Goal: Task Accomplishment & Management: Complete application form

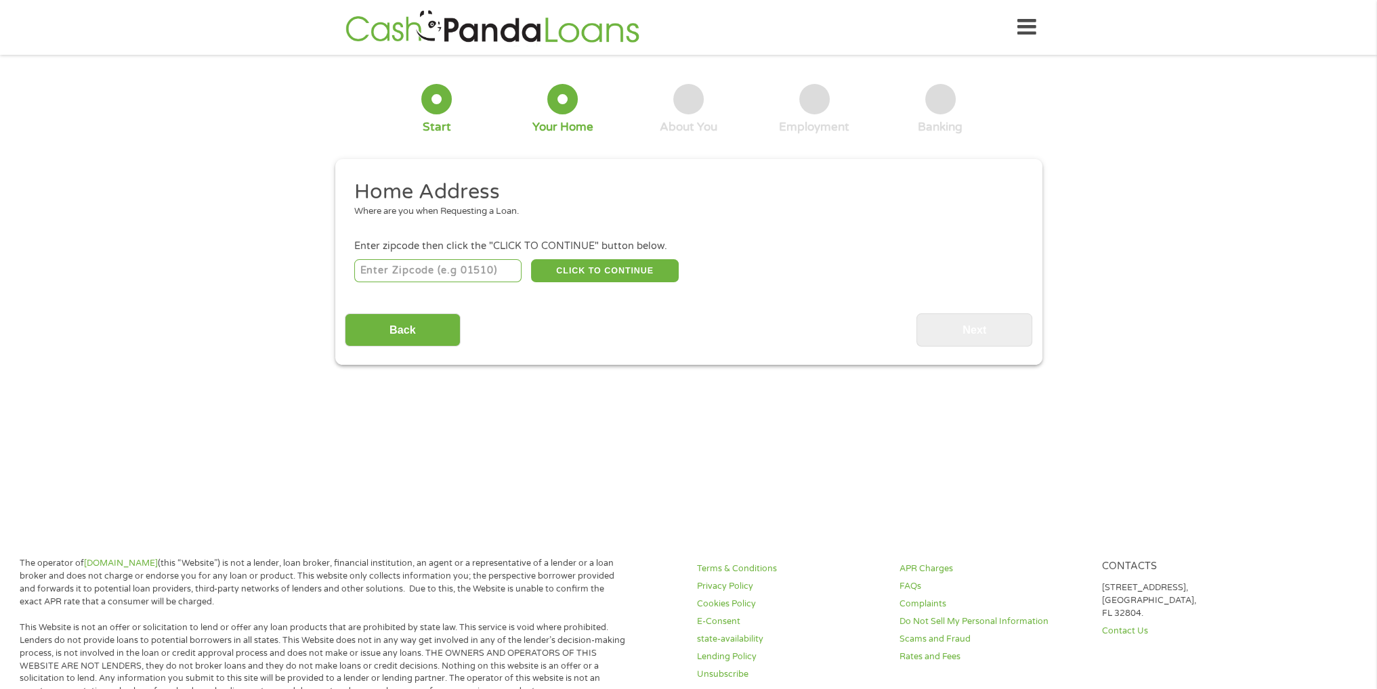
click at [479, 267] on input "number" at bounding box center [437, 270] width 167 height 23
type input "32206"
click at [634, 274] on button "CLICK TO CONTINUE" at bounding box center [605, 270] width 148 height 23
type input "32206"
type input "[GEOGRAPHIC_DATA]"
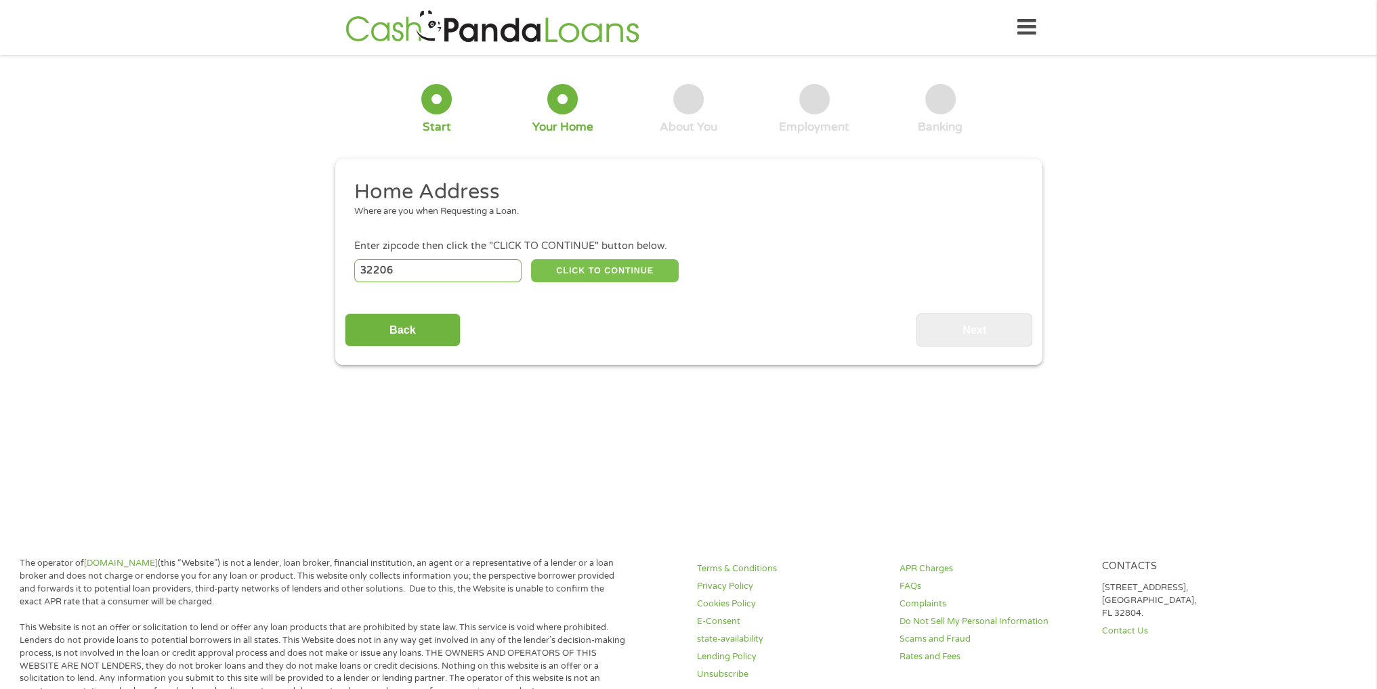
select select "[US_STATE]"
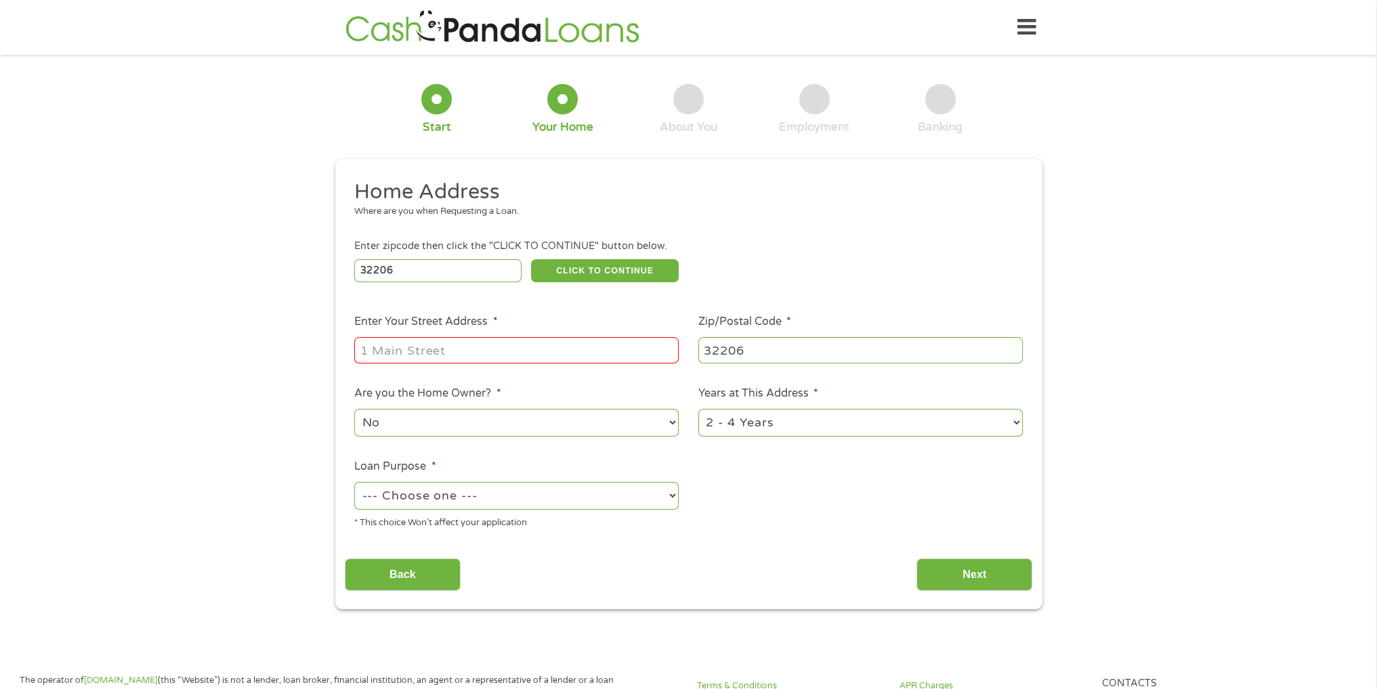
click at [495, 348] on input "Enter Your Street Address *" at bounding box center [516, 350] width 324 height 26
type input "[STREET_ADDRESS][PERSON_NAME]"
click at [740, 421] on select "1 Year or less 1 - 2 Years 2 - 4 Years Over 4 Years" at bounding box center [860, 423] width 324 height 28
select select "60months"
click at [698, 410] on select "1 Year or less 1 - 2 Years 2 - 4 Years Over 4 Years" at bounding box center [860, 423] width 324 height 28
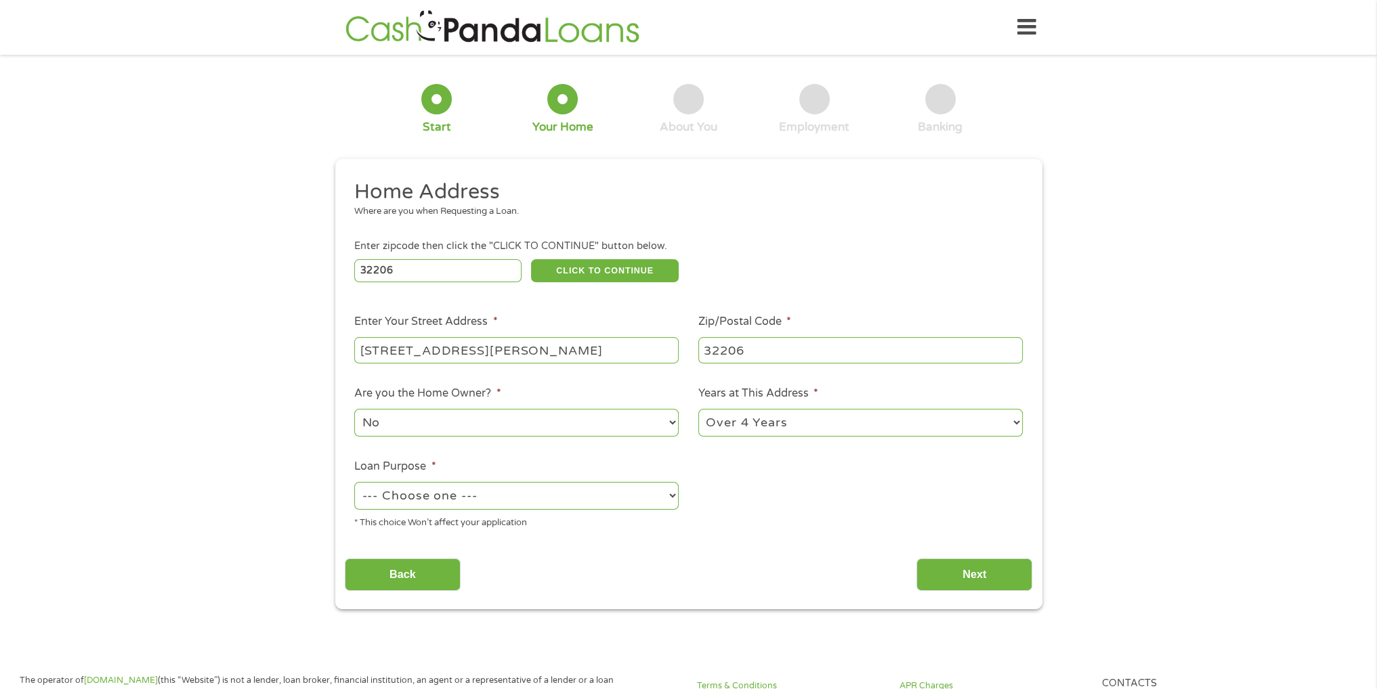
click at [486, 496] on select "--- Choose one --- Pay Bills Debt Consolidation Home Improvement Major Purchase…" at bounding box center [516, 496] width 324 height 28
select select "majorpurchase"
click at [354, 484] on select "--- Choose one --- Pay Bills Debt Consolidation Home Improvement Major Purchase…" at bounding box center [516, 496] width 324 height 28
drag, startPoint x: 952, startPoint y: 582, endPoint x: 824, endPoint y: 529, distance: 138.7
click at [951, 582] on input "Next" at bounding box center [974, 575] width 116 height 33
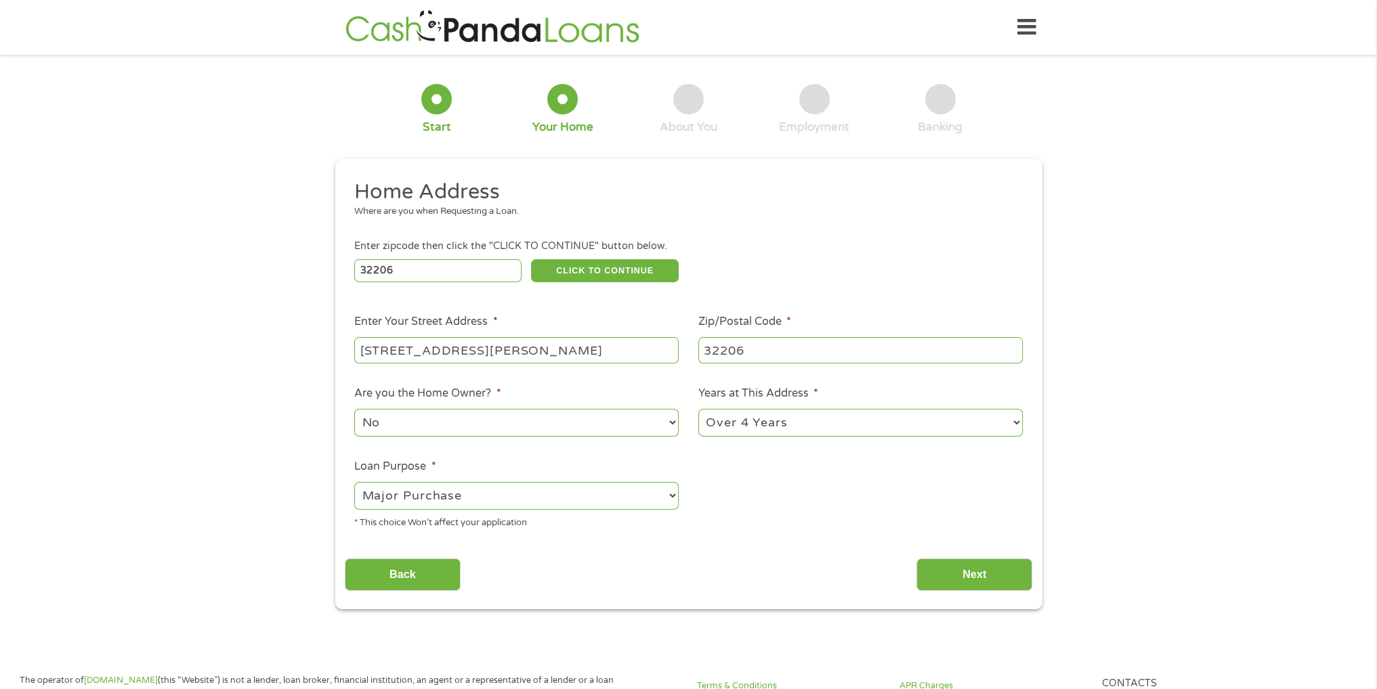
scroll to position [5, 5]
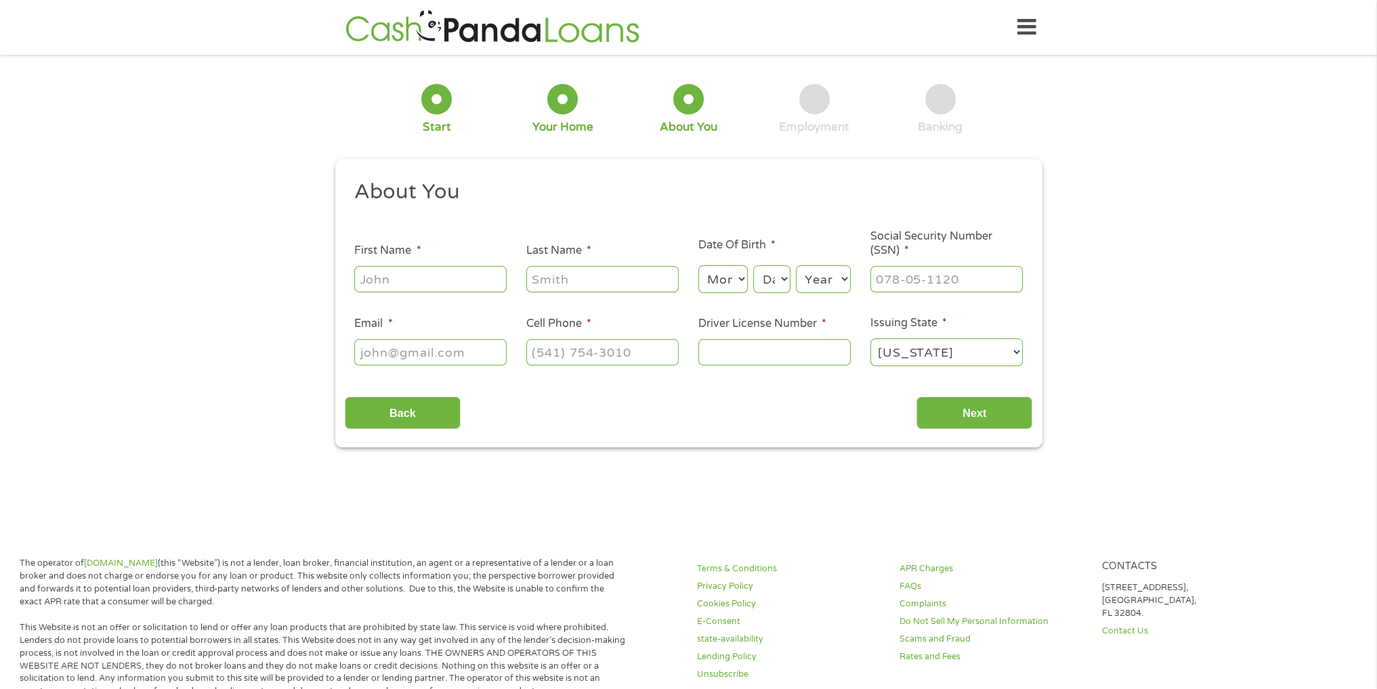
click at [456, 277] on input "First Name *" at bounding box center [430, 279] width 152 height 26
type input "[PERSON_NAME]"
click at [712, 283] on select "Month 1 2 3 4 5 6 7 8 9 10 11 12" at bounding box center [722, 279] width 49 height 28
select select "11"
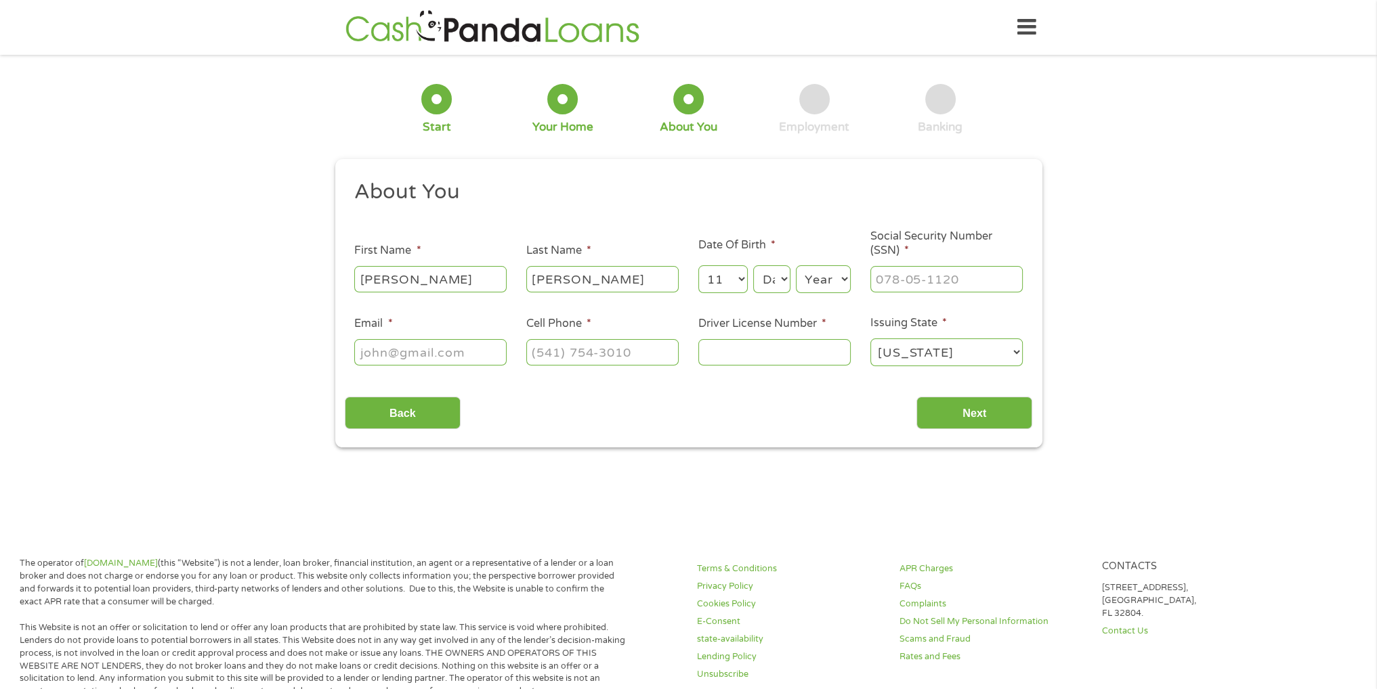
click at [698, 266] on select "Month 1 2 3 4 5 6 7 8 9 10 11 12" at bounding box center [722, 279] width 49 height 28
click at [777, 281] on select "Day 1 2 3 4 5 6 7 8 9 10 11 12 13 14 15 16 17 18 19 20 21 22 23 24 25 26 27 28 …" at bounding box center [771, 279] width 37 height 28
click at [753, 266] on select "Day 1 2 3 4 5 6 7 8 9 10 11 12 13 14 15 16 17 18 19 20 21 22 23 24 25 26 27 28 …" at bounding box center [771, 279] width 37 height 28
select select "1"
select select "28"
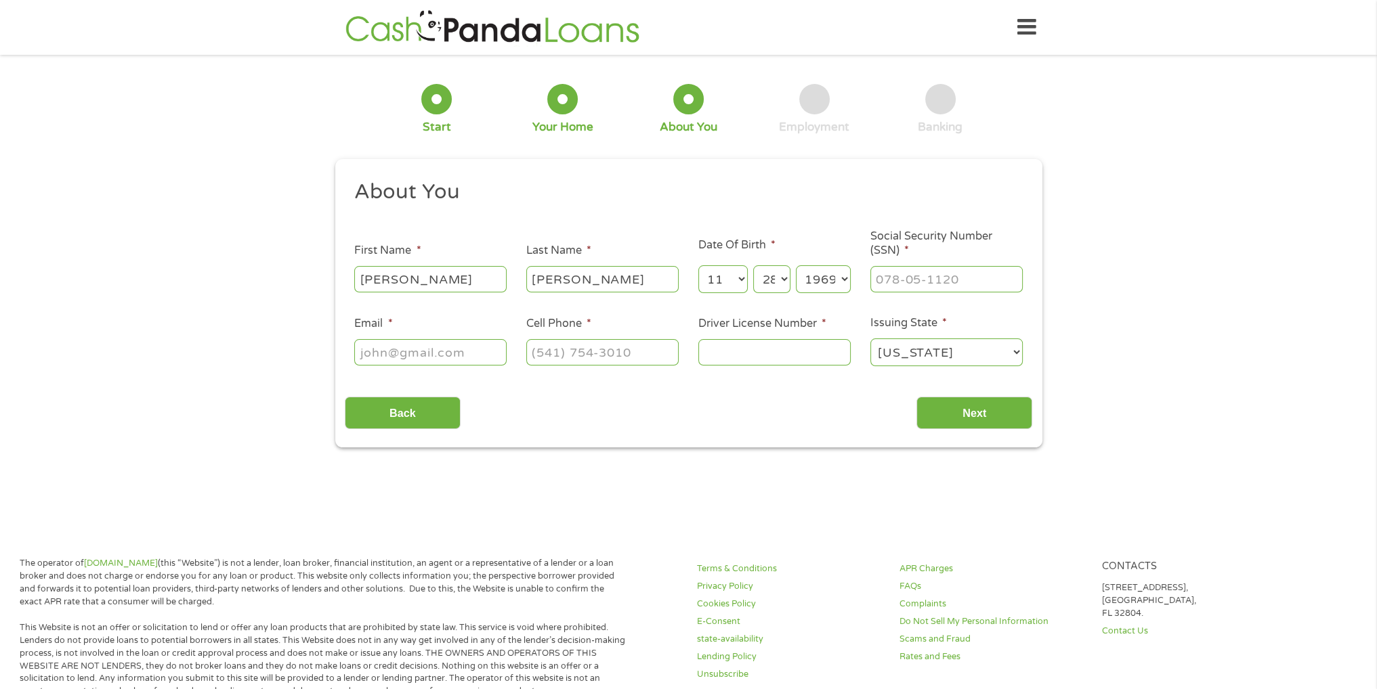
select select "1967"
type input "594-03-3521"
type input "[EMAIL_ADDRESS][DOMAIN_NAME]"
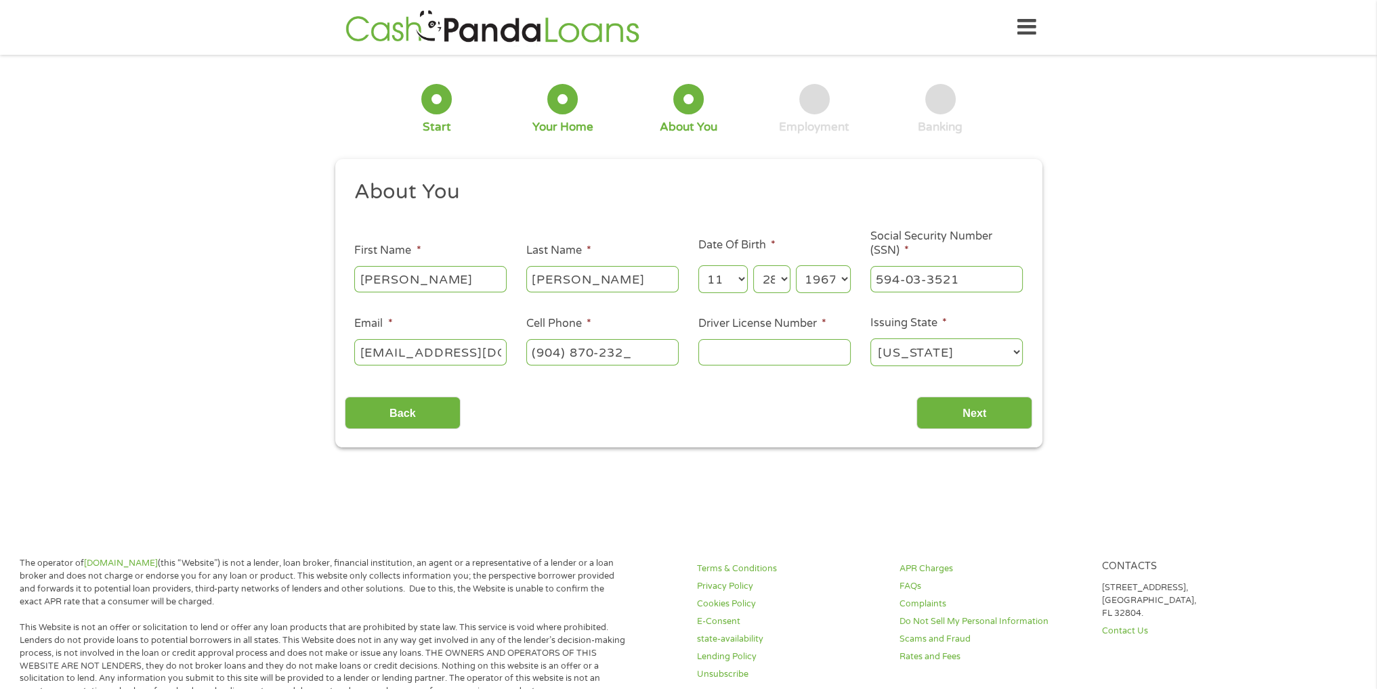
type input "[PHONE_NUMBER]"
type input "525178679280"
click at [978, 412] on input "Next" at bounding box center [974, 413] width 116 height 33
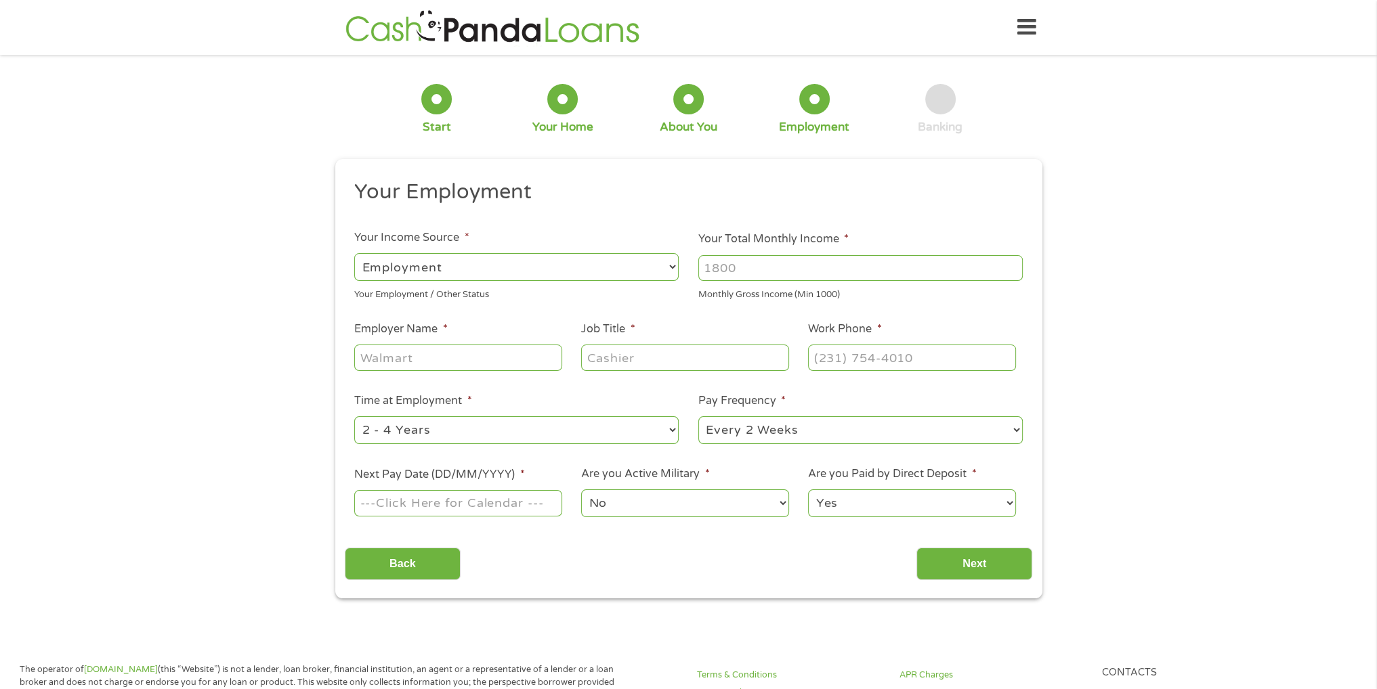
scroll to position [5, 5]
click at [719, 267] on input "Your Total Monthly Income *" at bounding box center [860, 268] width 324 height 26
type input "3248"
click at [531, 363] on input "Employer Name *" at bounding box center [457, 358] width 207 height 26
type input "[GEOGRAPHIC_DATA]"
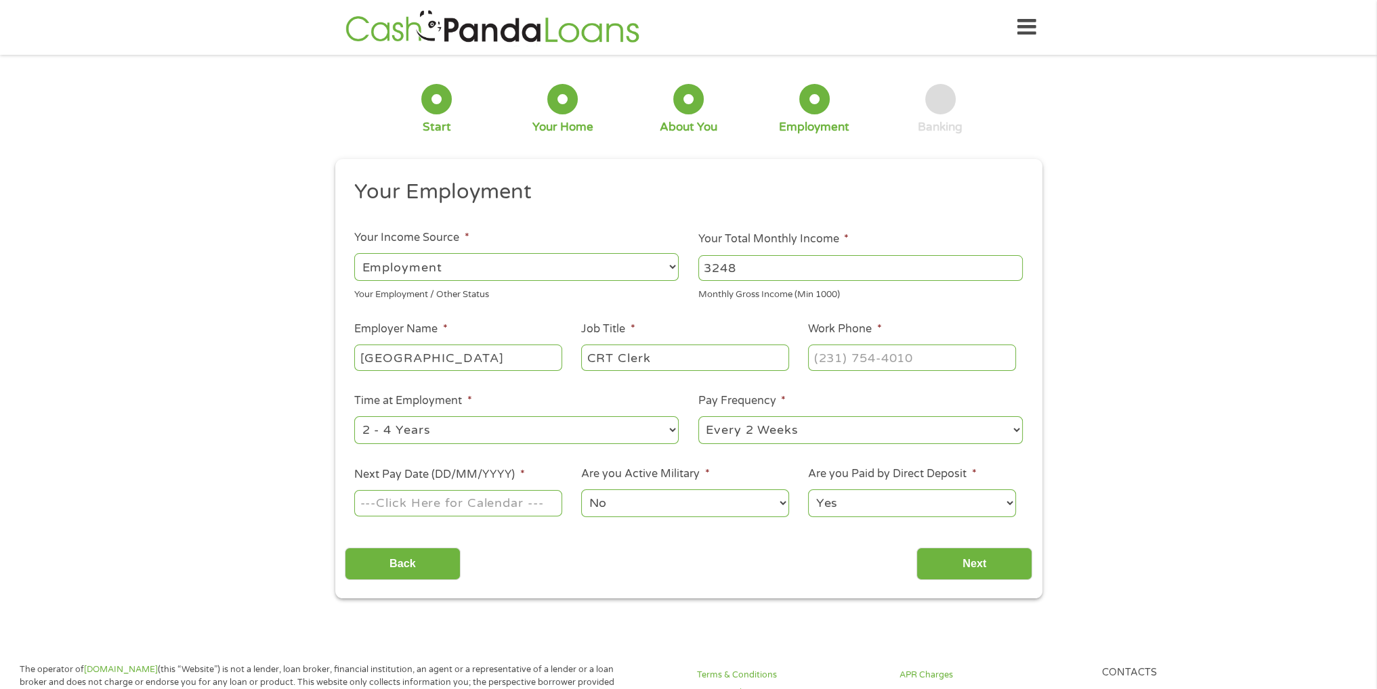
type input "CRT Clerk"
type input "[PHONE_NUMBER]"
click at [594, 429] on select "--- Choose one --- 1 Year or less 1 - 2 Years 2 - 4 Years Over 4 Years" at bounding box center [516, 431] width 324 height 28
select select "60months"
click at [354, 417] on select "--- Choose one --- 1 Year or less 1 - 2 Years 2 - 4 Years Over 4 Years" at bounding box center [516, 431] width 324 height 28
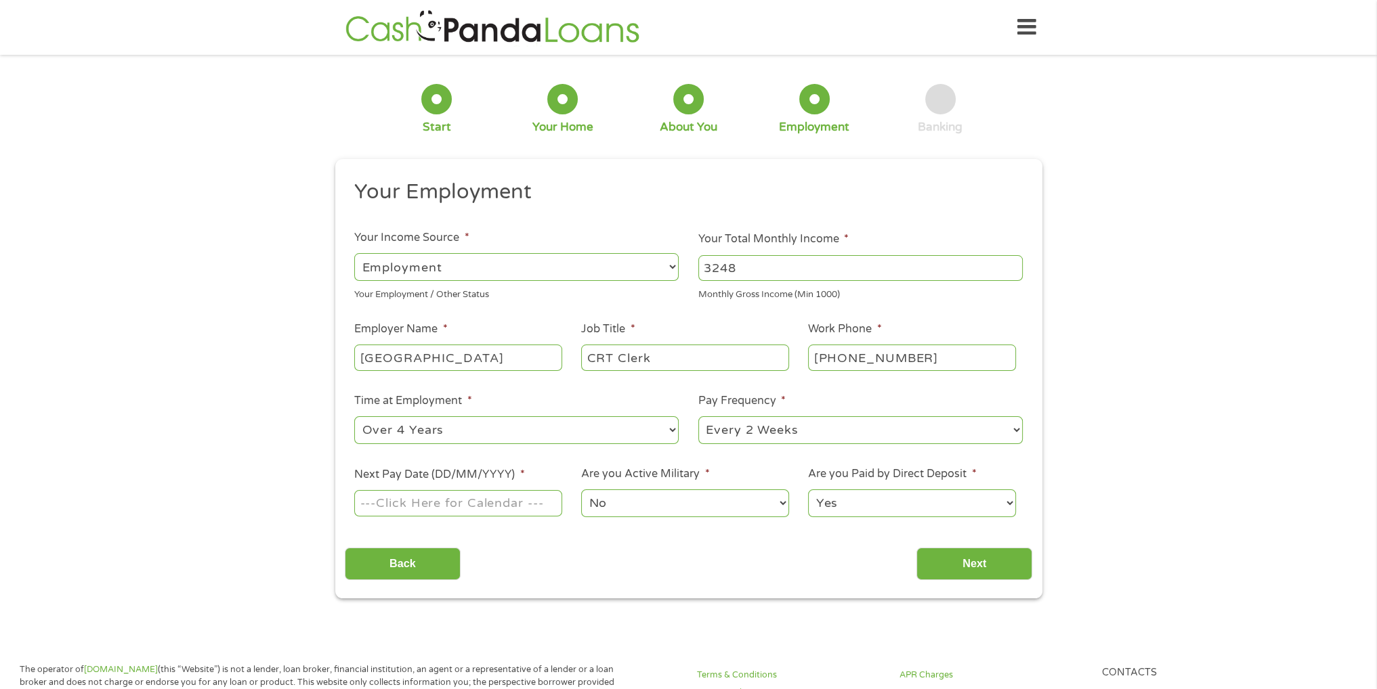
click at [382, 502] on input "Next Pay Date (DD/MM/YYYY) *" at bounding box center [457, 503] width 207 height 26
type input "[DATE]"
click at [963, 564] on input "Next" at bounding box center [974, 564] width 116 height 33
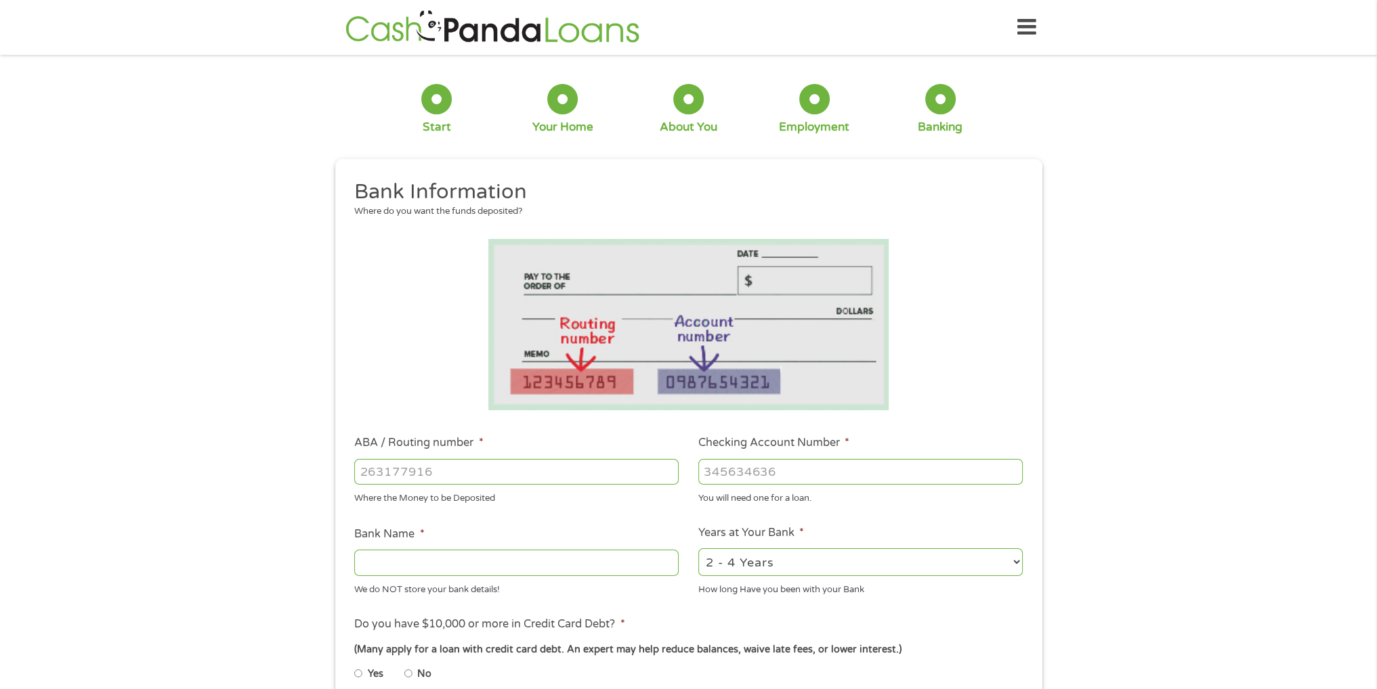
click at [421, 471] on input "ABA / Routing number *" at bounding box center [516, 472] width 324 height 26
click at [404, 475] on input "ABA / Routing number *" at bounding box center [516, 472] width 324 height 26
drag, startPoint x: 439, startPoint y: 468, endPoint x: 284, endPoint y: 469, distance: 154.4
click at [284, 469] on div "1 Start 2 Your Home 3 About You 4 Employment 5 Banking 6 This field is hidden w…" at bounding box center [688, 493] width 1377 height 859
type input "267084131"
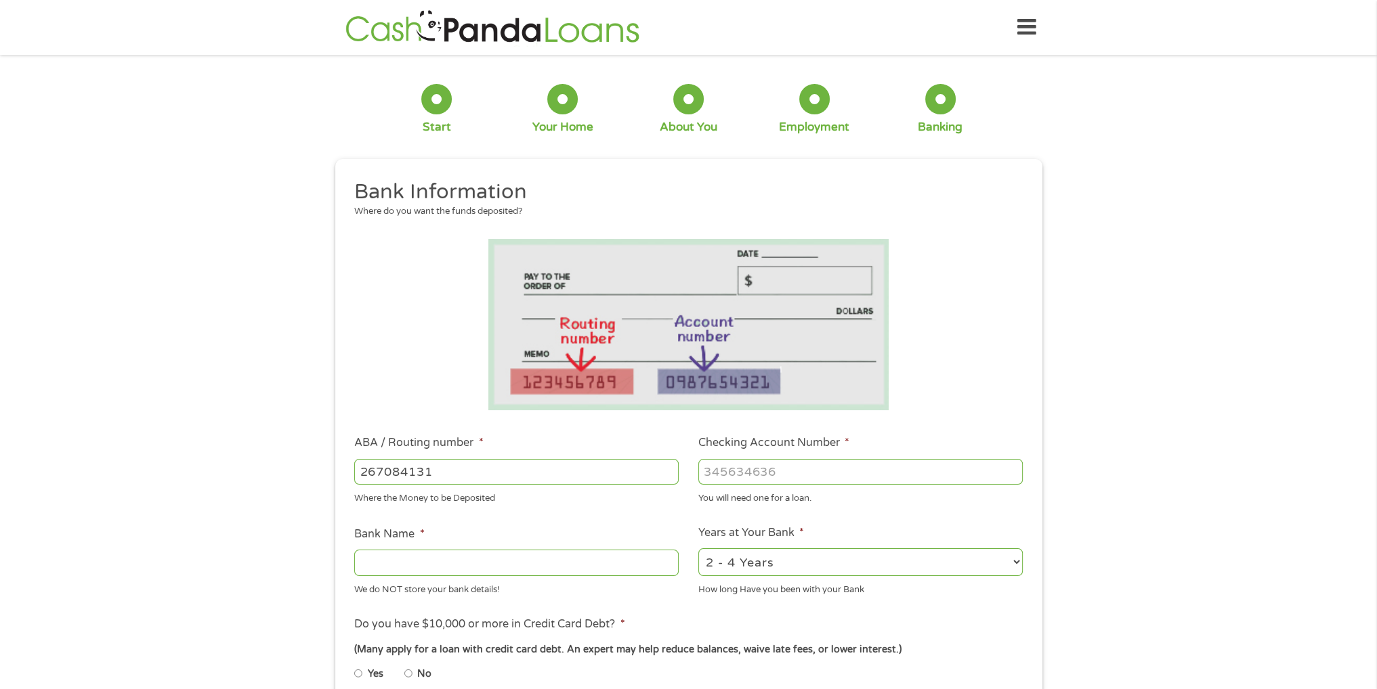
type input "[PERSON_NAME] [PERSON_NAME] BANK NA"
type input "625372316"
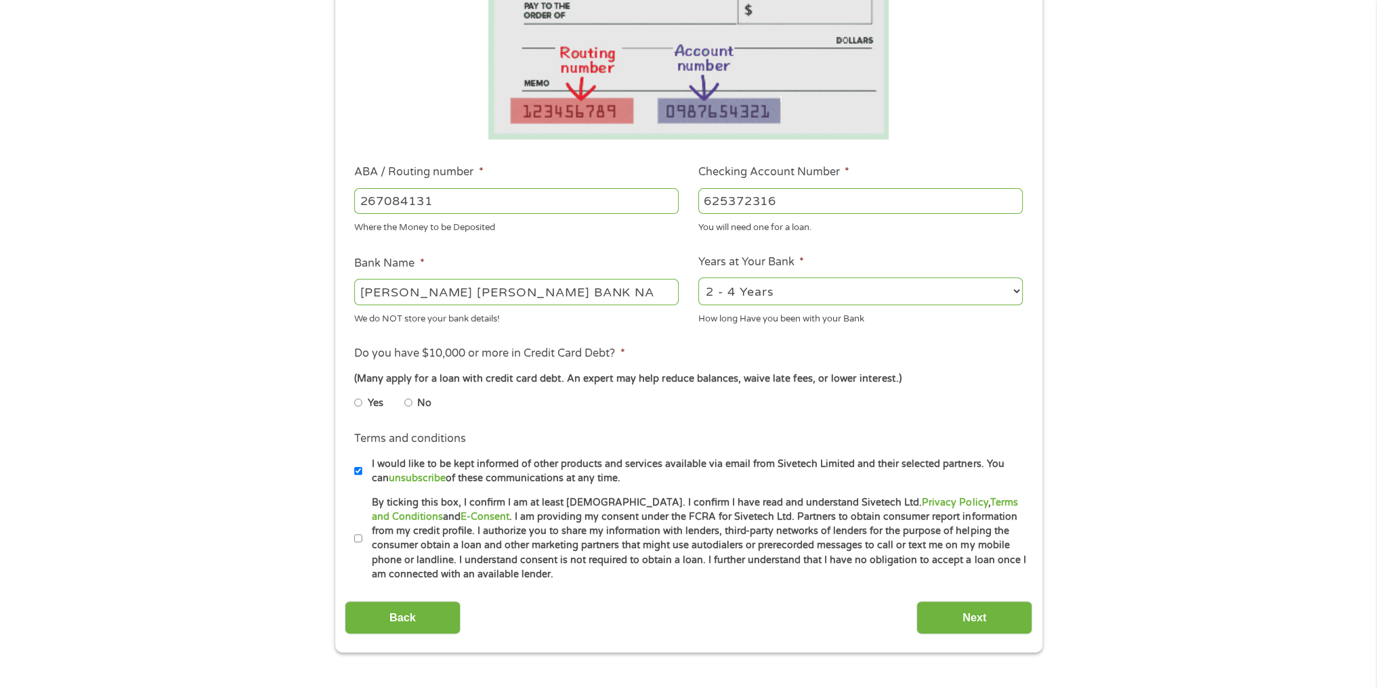
scroll to position [339, 0]
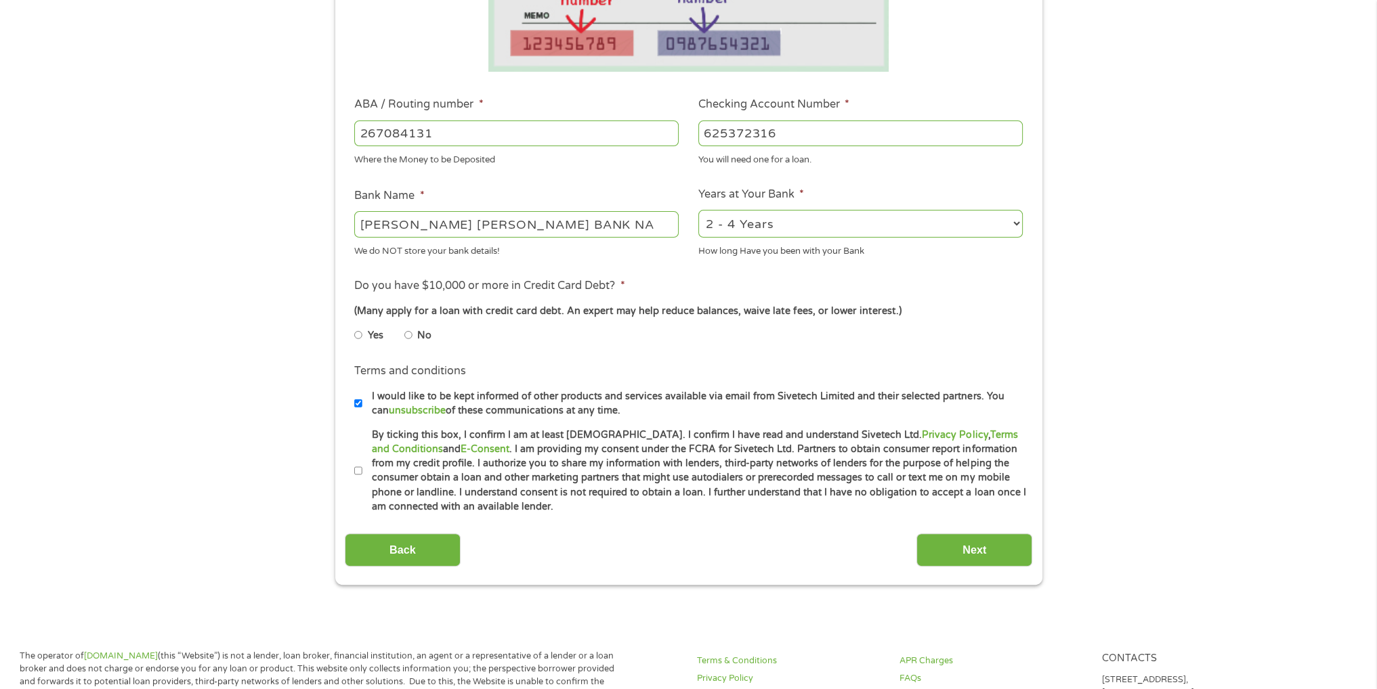
click at [412, 339] on input "No" at bounding box center [408, 335] width 8 height 22
radio input "true"
drag, startPoint x: 357, startPoint y: 470, endPoint x: 368, endPoint y: 469, distance: 10.9
click at [357, 470] on input "By ticking this box, I confirm I am at least [DEMOGRAPHIC_DATA]. I confirm I ha…" at bounding box center [358, 472] width 8 height 22
checkbox input "true"
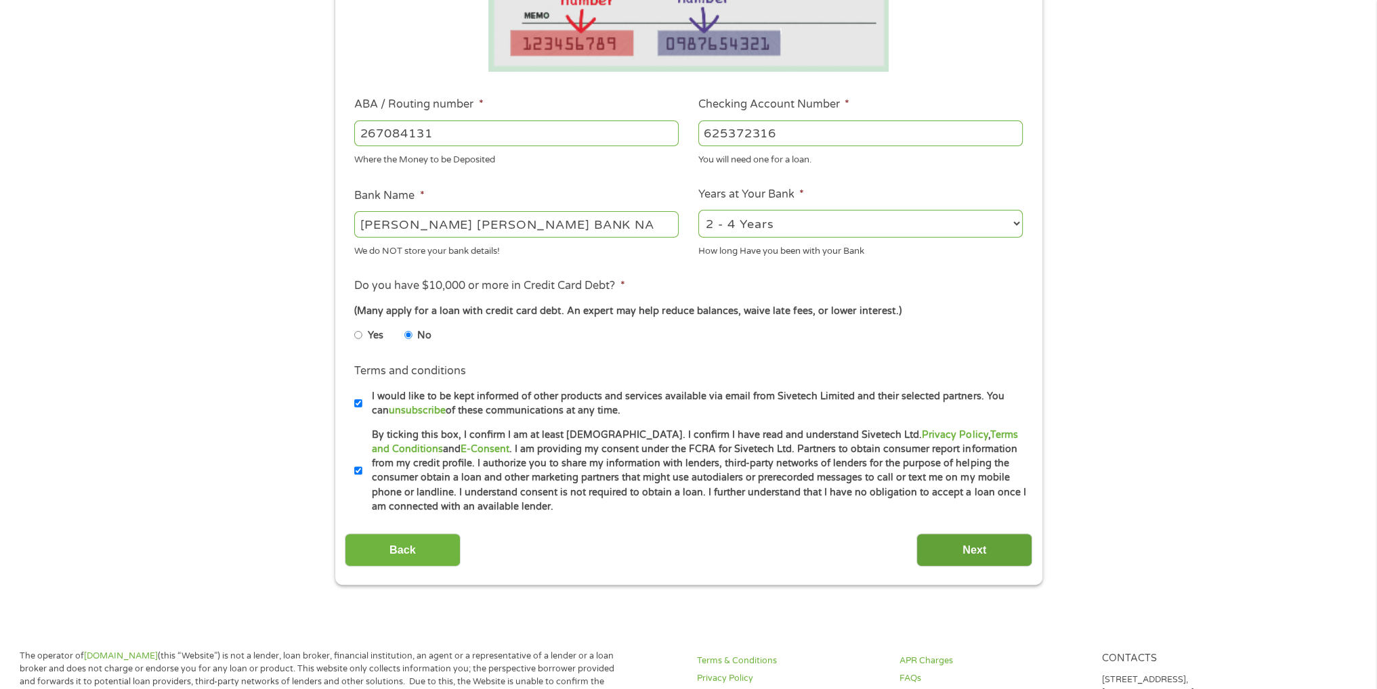
click at [995, 551] on input "Next" at bounding box center [974, 550] width 116 height 33
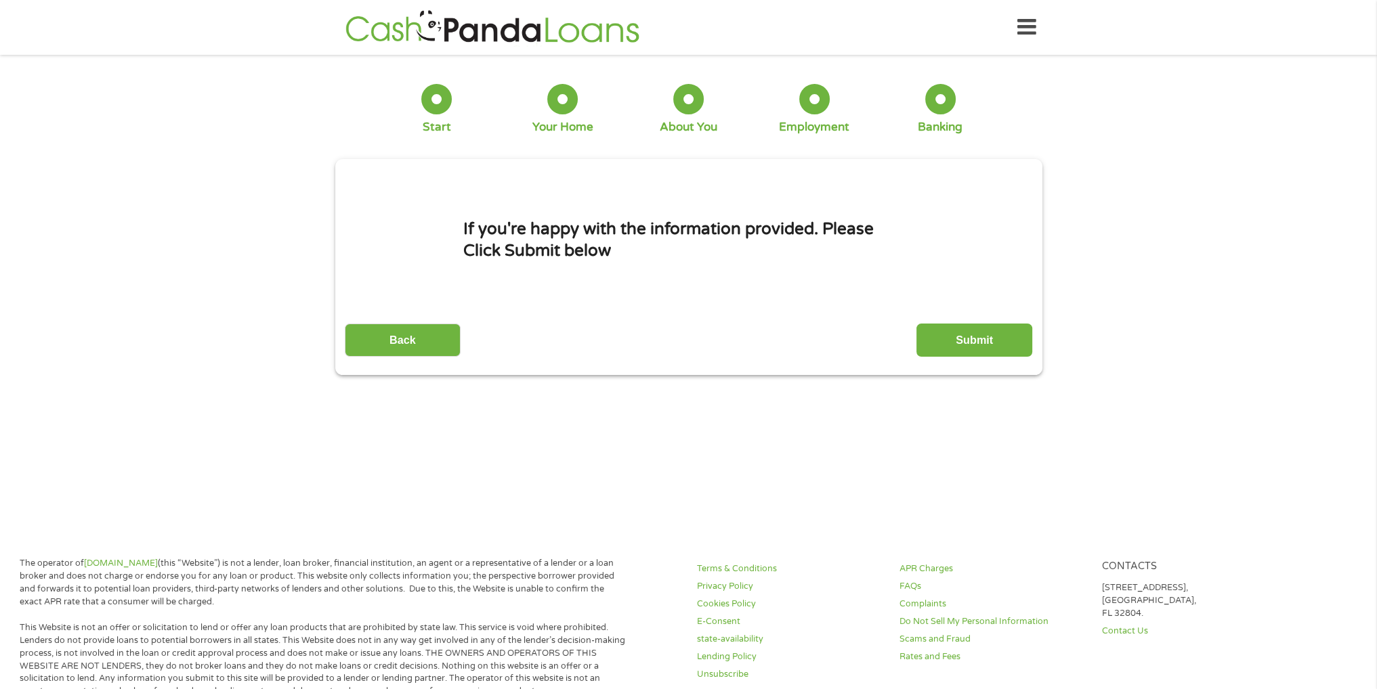
scroll to position [5, 5]
click at [973, 342] on input "Submit" at bounding box center [974, 340] width 116 height 33
